Goal: Information Seeking & Learning: Learn about a topic

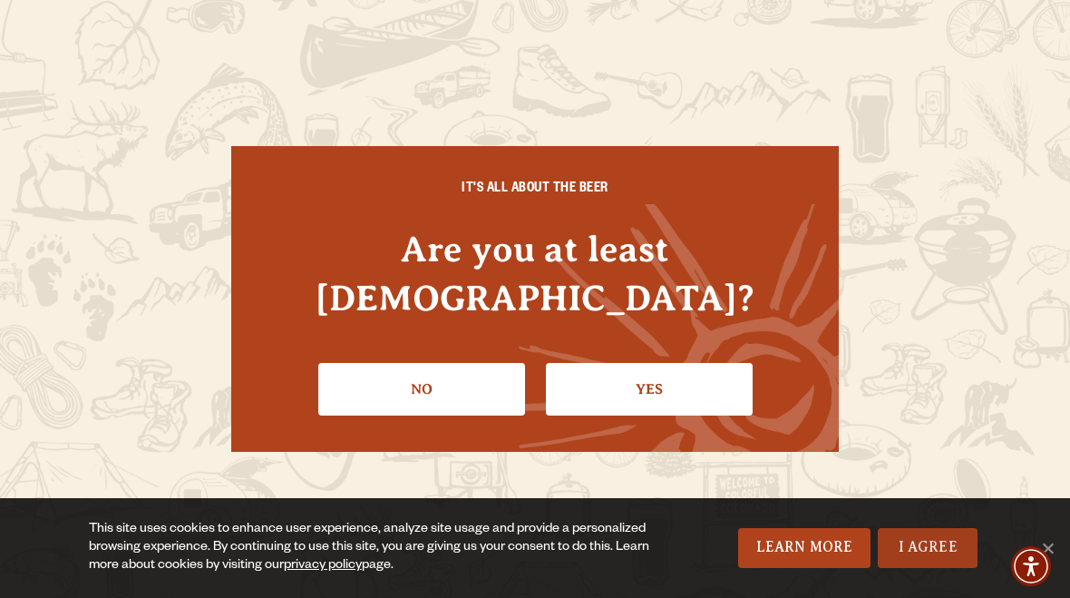
click at [938, 544] on link "I Agree" at bounding box center [928, 548] width 100 height 40
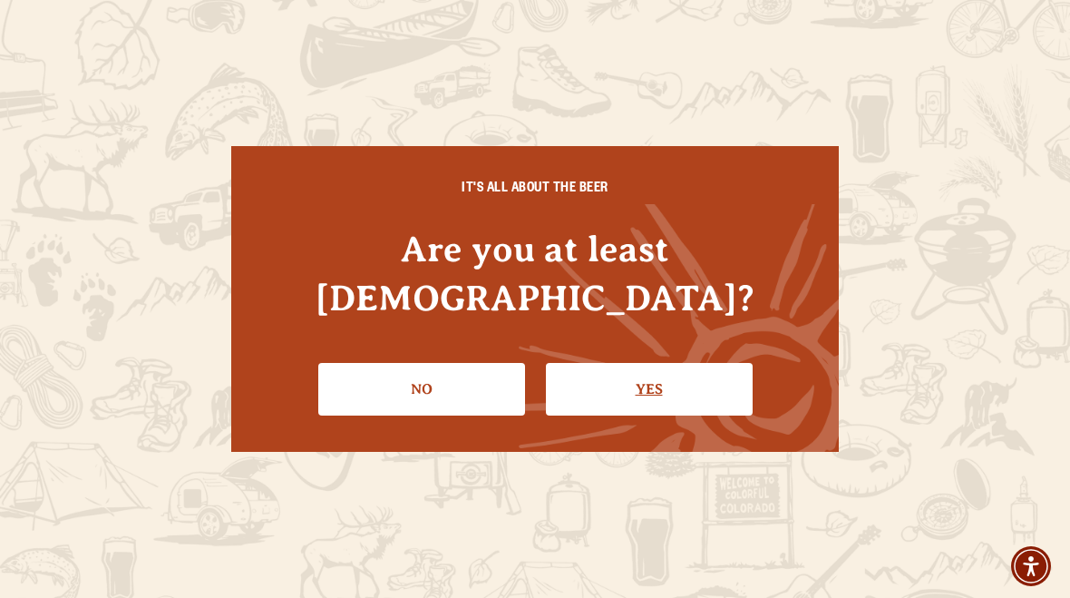
click at [664, 363] on link "Yes" at bounding box center [649, 389] width 207 height 53
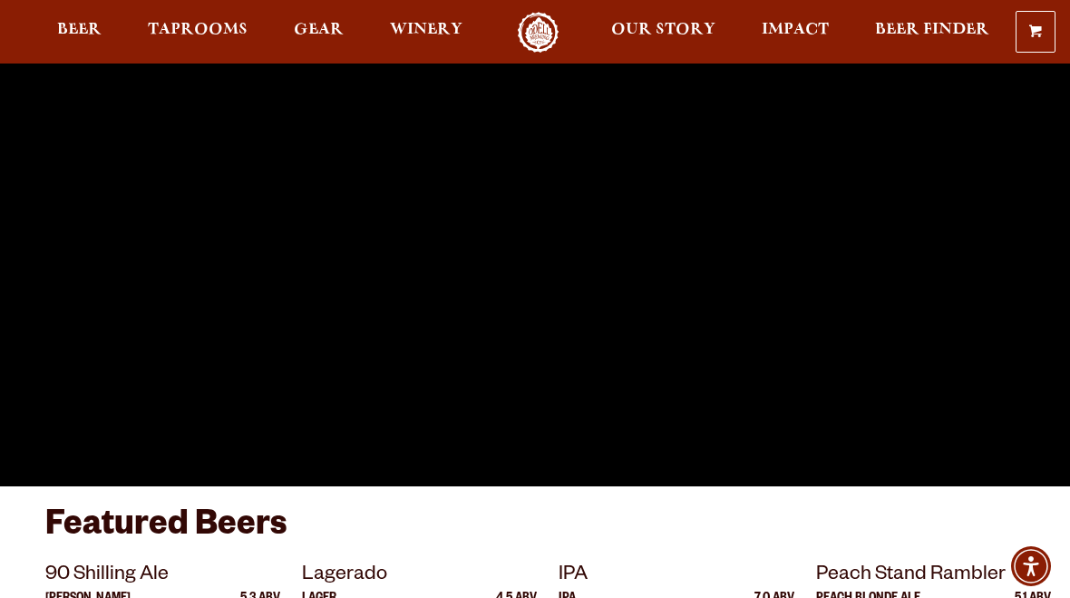
scroll to position [114, 0]
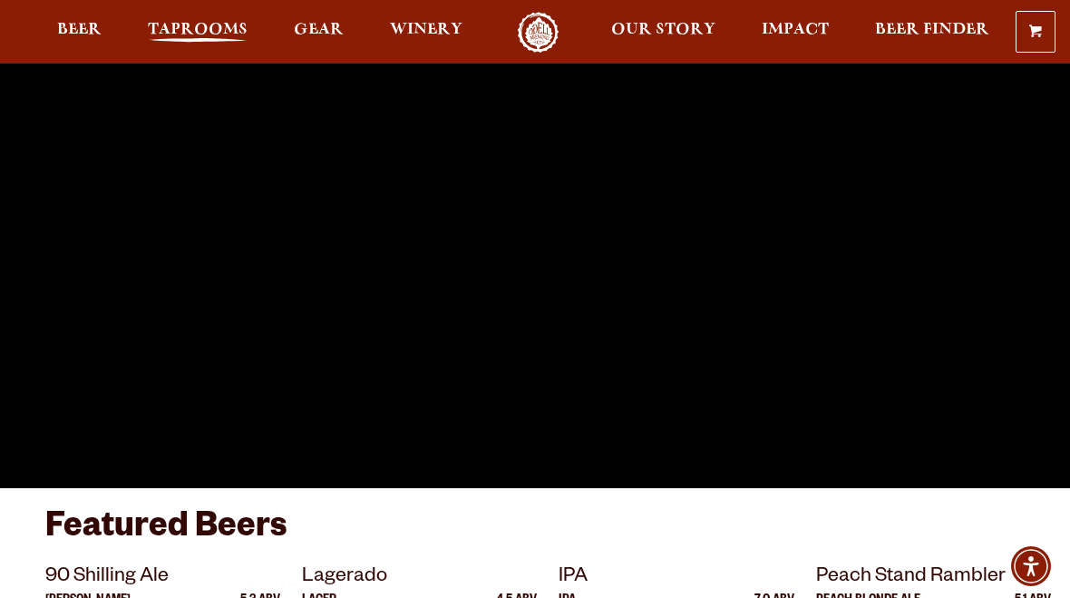
click at [205, 29] on span "Taprooms" at bounding box center [198, 30] width 100 height 15
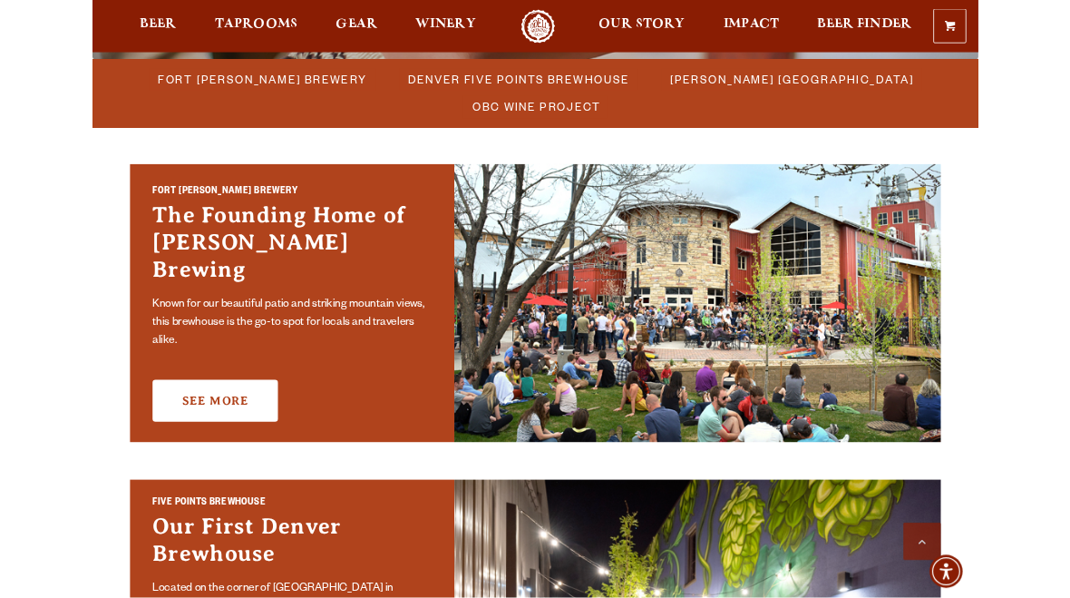
scroll to position [525, 0]
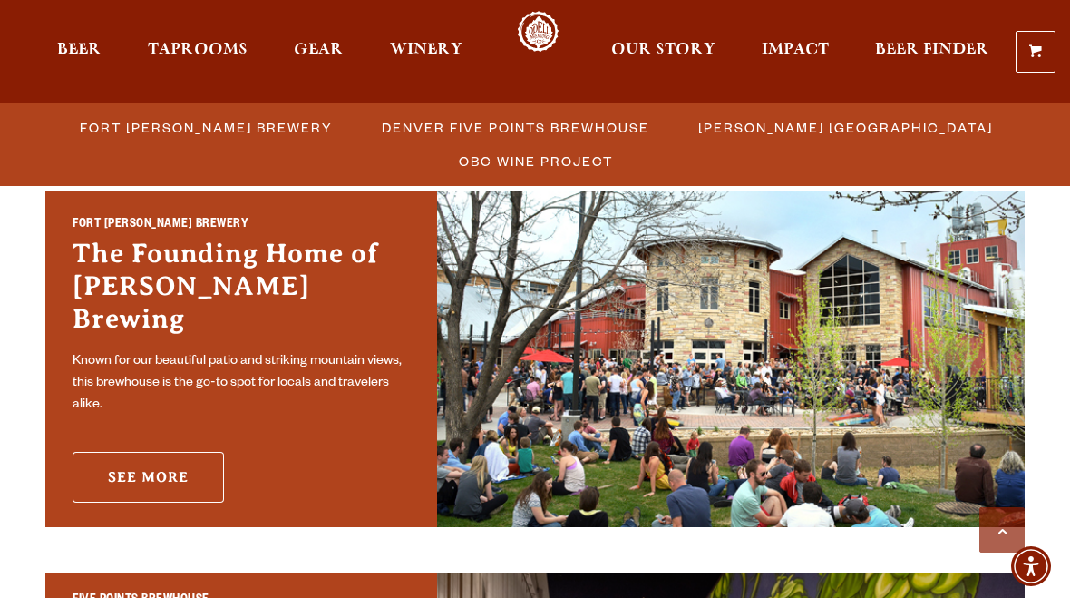
click at [170, 456] on link "See More" at bounding box center [148, 477] width 151 height 51
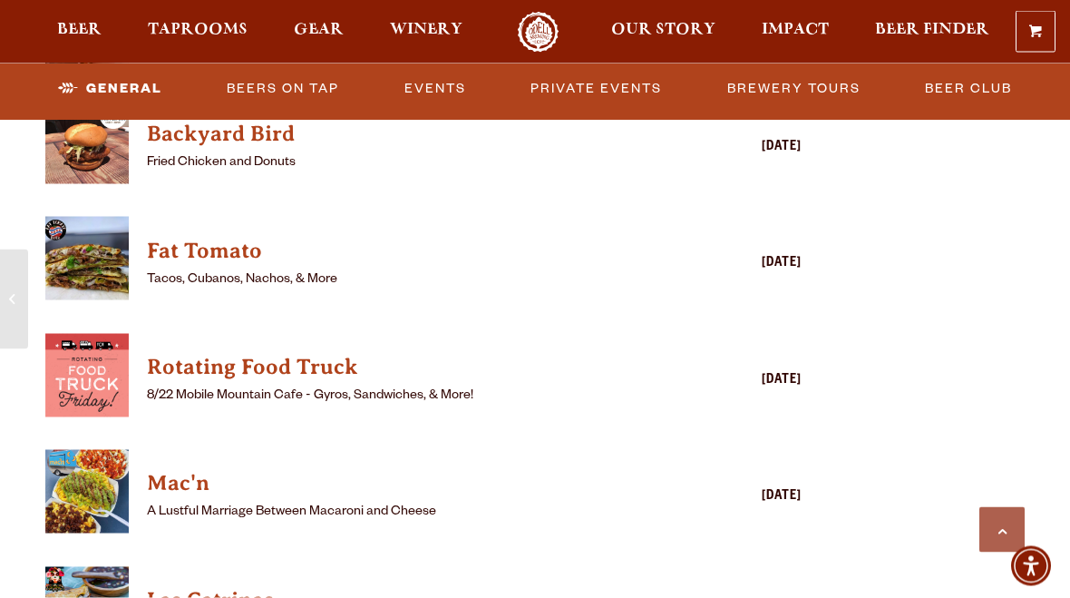
scroll to position [1982, 0]
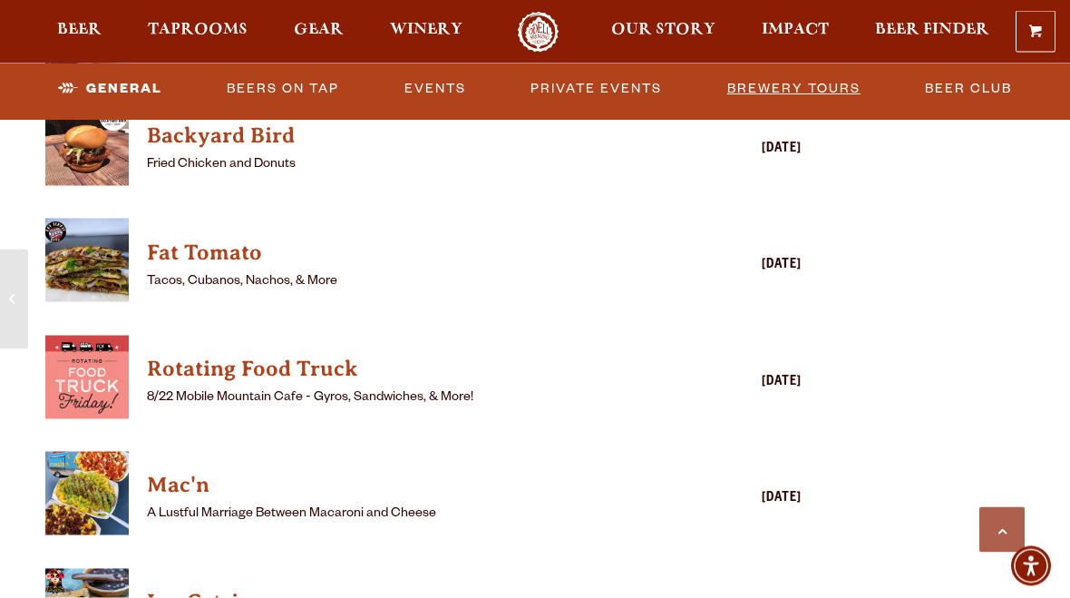
click at [806, 79] on link "Brewery Tours" at bounding box center [794, 89] width 148 height 42
